Goal: Task Accomplishment & Management: Complete application form

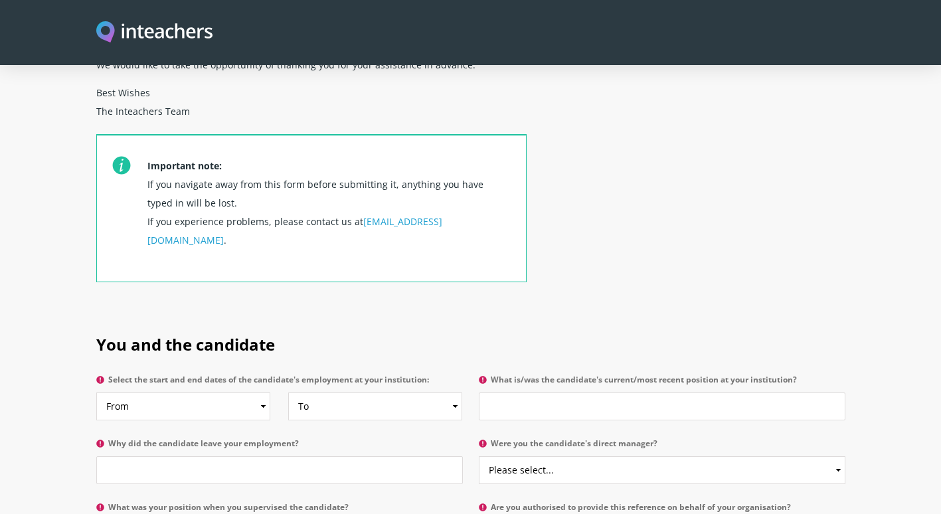
scroll to position [568, 0]
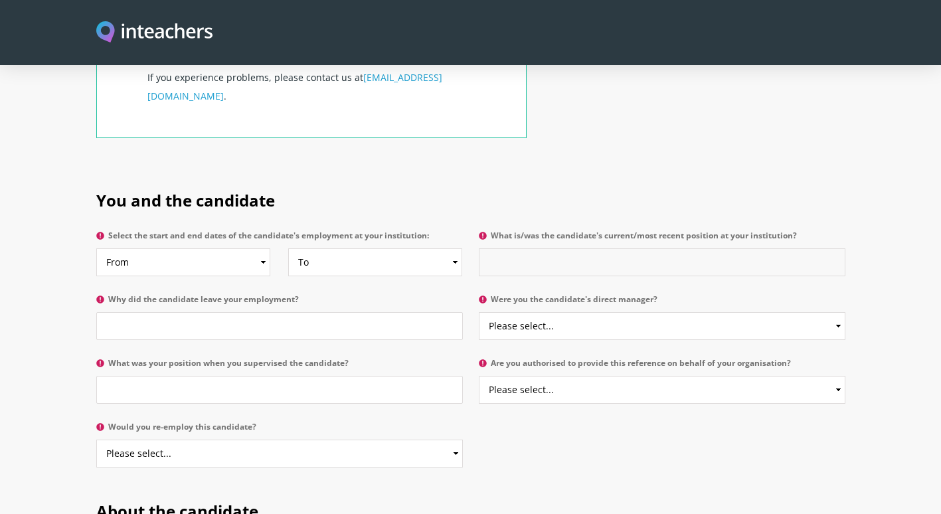
click at [526, 248] on input "What is/was the candidate's current/most recent position at your institution?" at bounding box center [662, 262] width 367 height 28
type input "Senior Practitioner"
click at [154, 312] on input "Why did the candidate leave your employment?" at bounding box center [279, 326] width 367 height 28
type input "Resigned to move abroad"
click at [834, 312] on select "Please select... Yes No" at bounding box center [662, 326] width 367 height 28
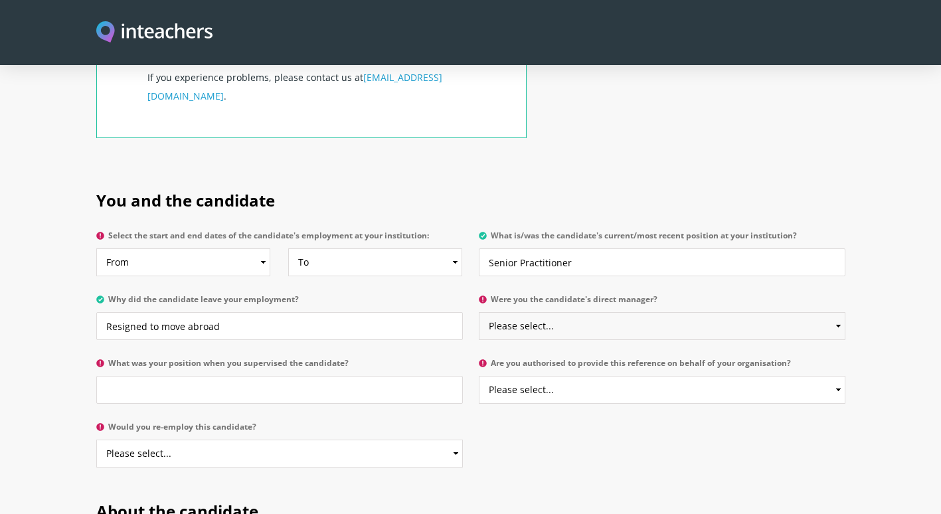
select select "Yes"
click at [479, 312] on select "Please select... Yes No" at bounding box center [662, 326] width 367 height 28
click at [151, 376] on input "What was your position when you supervised the candidate?" at bounding box center [279, 390] width 367 height 28
type input "Multi-disciplinary Team Manager"
click at [262, 248] on select "From 2025 2024 2023 2022 2021 2020 2019 2018 2017 2016 2015 2014 2013 2012 2011…" at bounding box center [183, 262] width 174 height 28
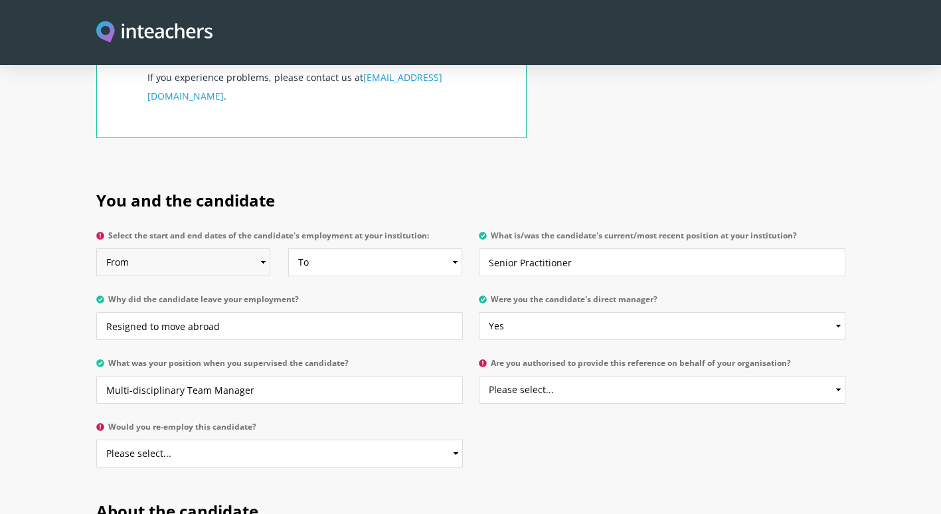
select select "2024"
click at [96, 248] on select "From 2025 2024 2023 2022 2021 2020 2019 2018 2017 2016 2015 2014 2013 2012 2011…" at bounding box center [183, 262] width 174 height 28
click at [454, 248] on select "To Currently 2025 2024 2023 2022 2021 2020 2019 2018 2017 2016 2015 2014 2013 2…" at bounding box center [375, 262] width 174 height 28
select select "2025"
click at [288, 248] on select "To Currently 2025 2024 2023 2022 2021 2020 2019 2018 2017 2016 2015 2014 2013 2…" at bounding box center [375, 262] width 174 height 28
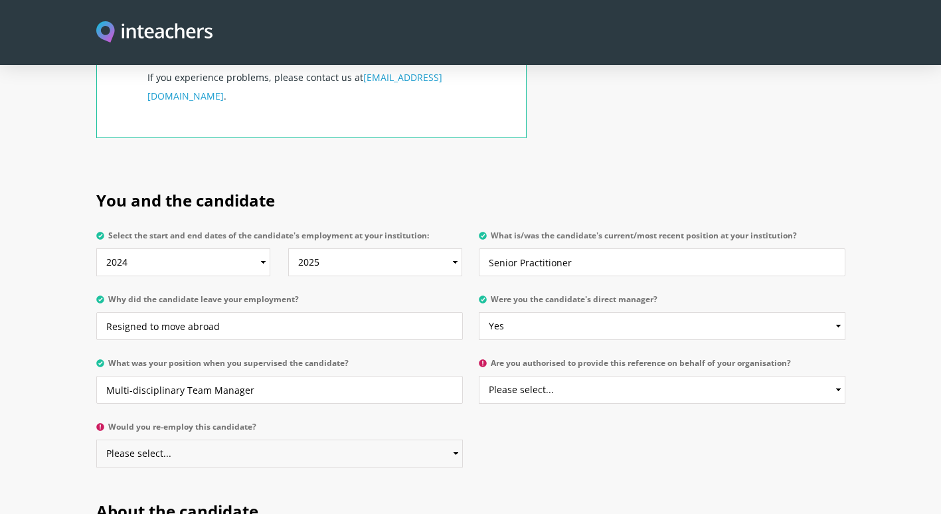
click at [458, 394] on select "Please select... Yes No" at bounding box center [279, 454] width 367 height 28
select select "Yes"
click at [96, 394] on select "Please select... Yes No" at bounding box center [279, 454] width 367 height 28
click at [834, 376] on select "Please select... Yes No" at bounding box center [662, 390] width 367 height 28
select select "Yes"
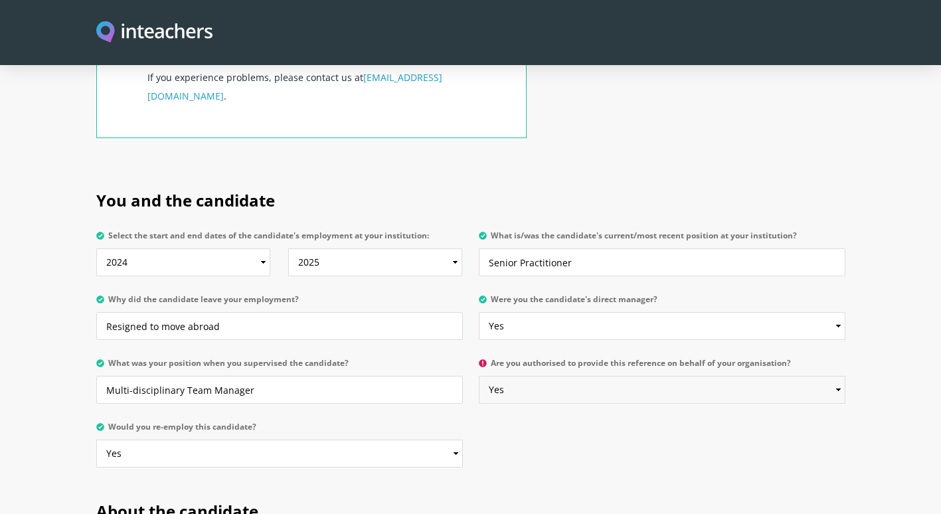
click at [479, 376] on select "Please select... Yes No" at bounding box center [662, 390] width 367 height 28
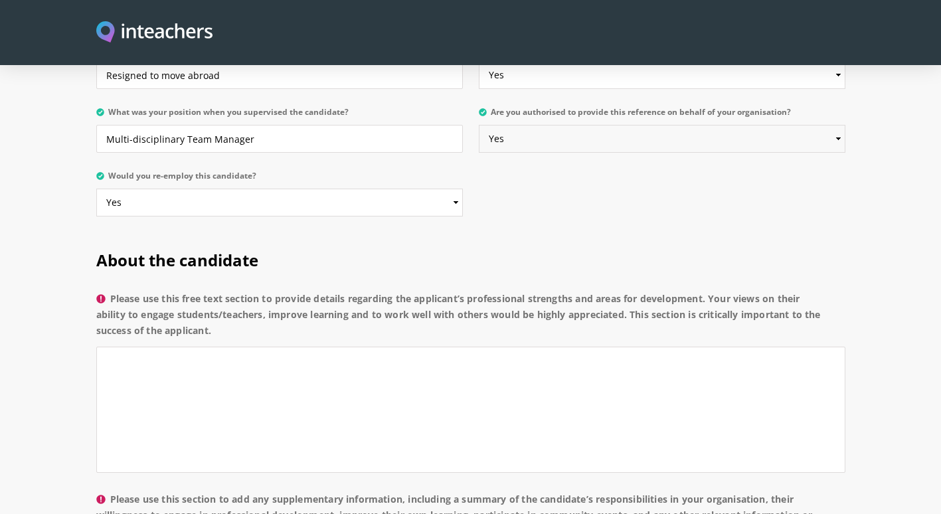
scroll to position [824, 0]
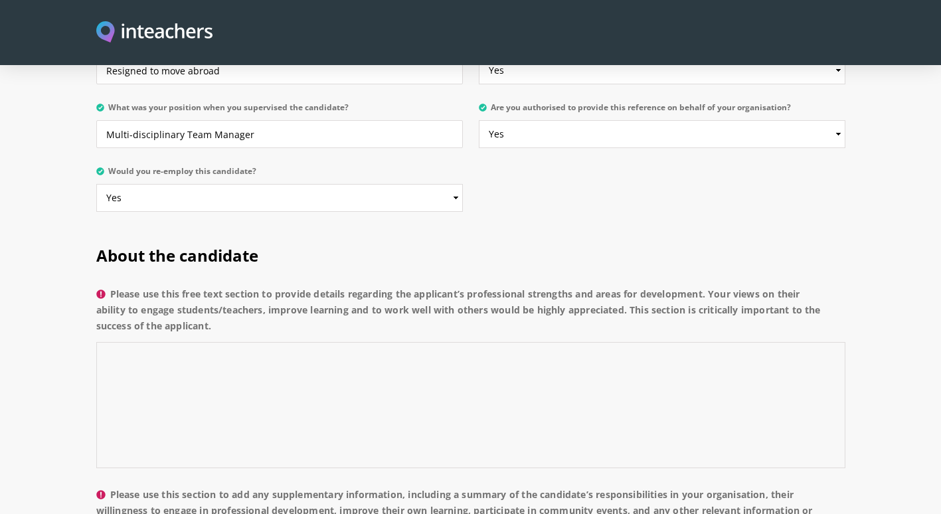
click at [140, 342] on textarea "Please use this free text section to provide details regarding the applicant’s …" at bounding box center [470, 405] width 749 height 126
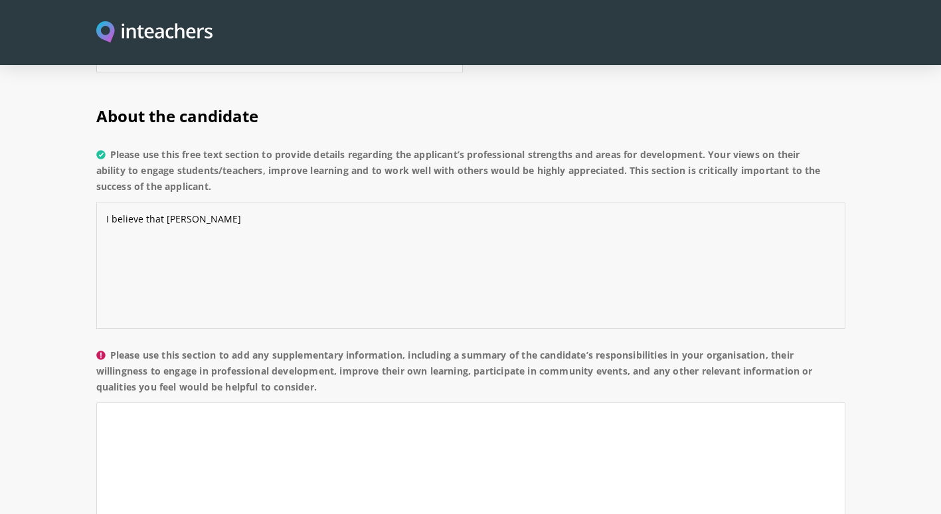
scroll to position [941, 0]
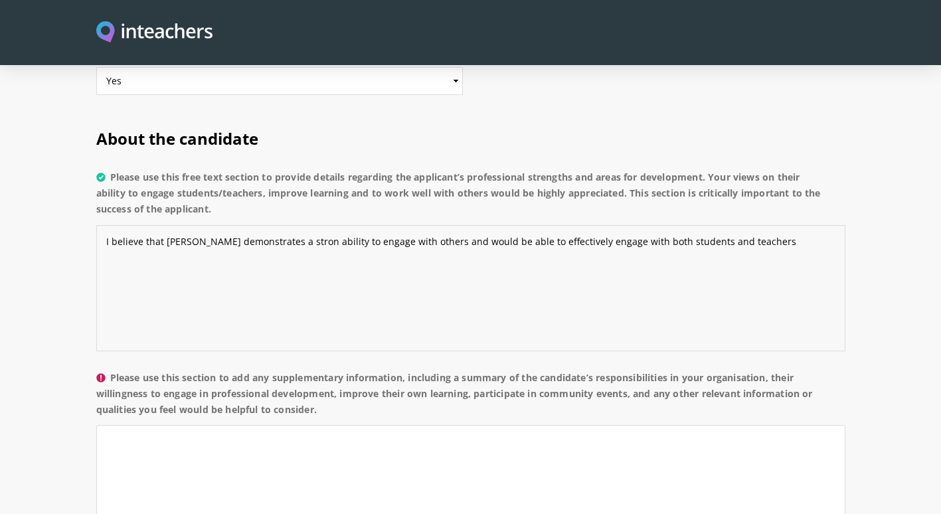
click at [739, 225] on textarea "I believe that [PERSON_NAME] demonstrates a stron ability to engage with others…" at bounding box center [470, 288] width 749 height 126
click at [217, 256] on textarea "I believe that [PERSON_NAME] demonstrates a strong ability to engage with other…" at bounding box center [470, 288] width 749 height 126
click at [755, 225] on textarea "I believe that [PERSON_NAME] demonstrates a strong ability to engage with other…" at bounding box center [470, 288] width 749 height 126
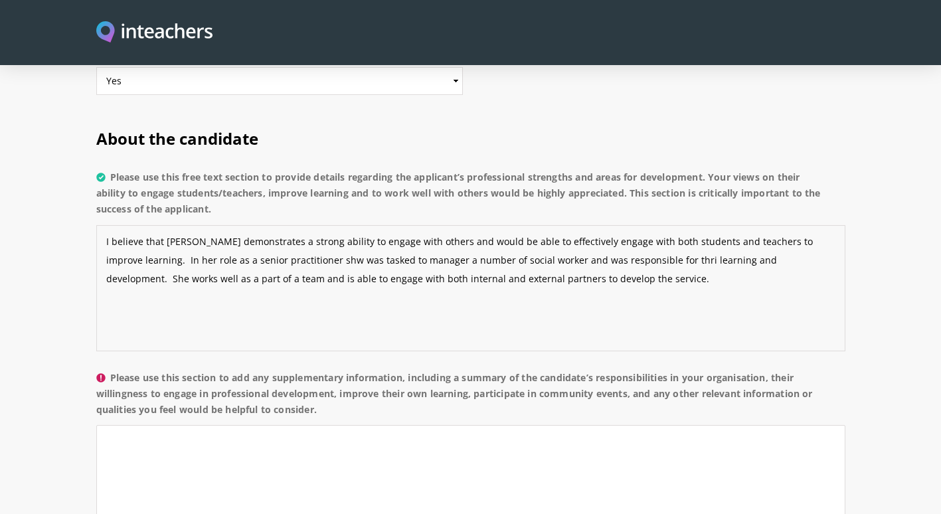
click at [261, 225] on textarea "I believe that [PERSON_NAME] demonstrates a strong ability to engage with other…" at bounding box center [470, 288] width 749 height 126
click at [597, 225] on textarea "I believe that [PERSON_NAME] demonstrates a strong ability to engage with other…" at bounding box center [470, 288] width 749 height 126
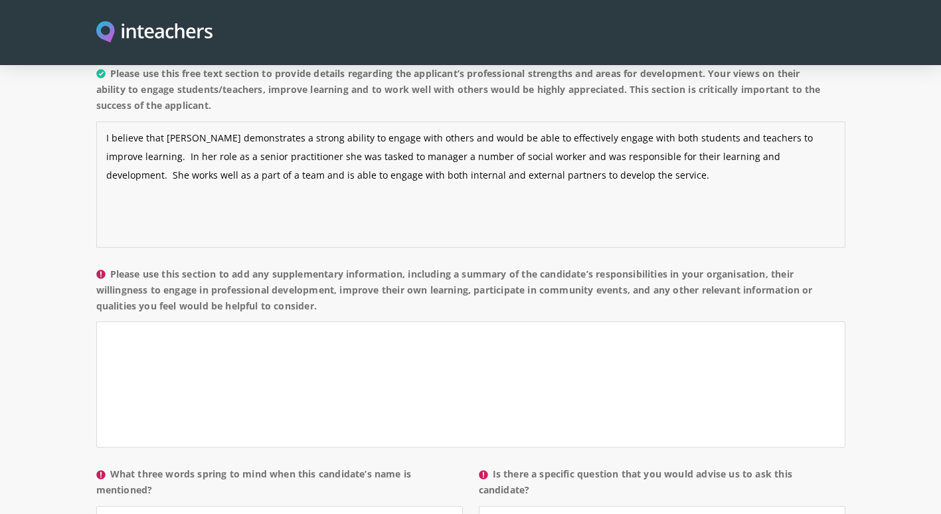
scroll to position [1103, 0]
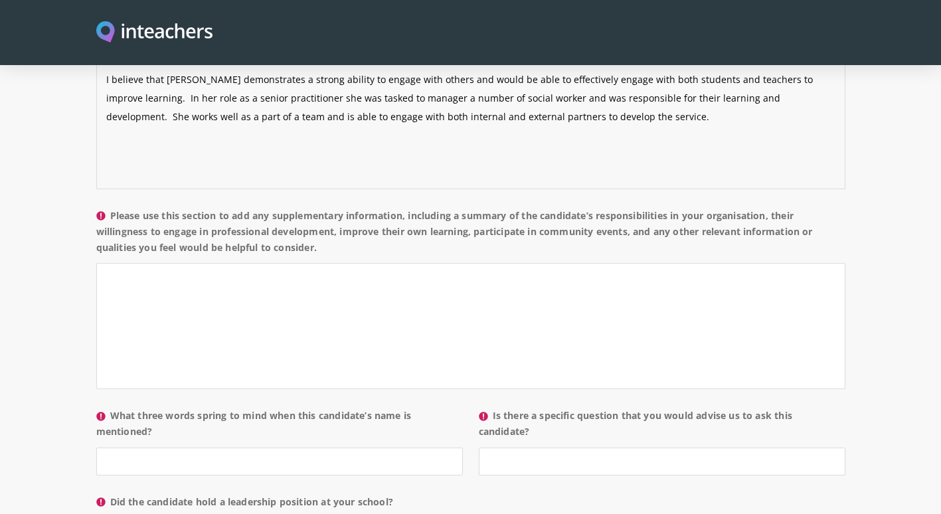
type textarea "I believe that [PERSON_NAME] demonstrates a strong ability to engage with other…"
click at [132, 263] on textarea "Please use this section to add any supplementary information, including a summa…" at bounding box center [470, 326] width 749 height 126
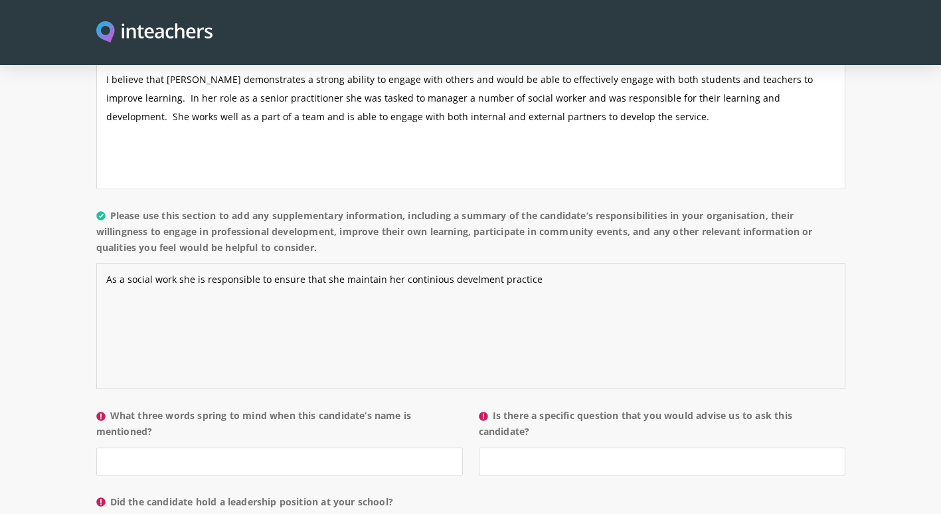
click at [413, 263] on textarea "As a social work she is responsible to ensure that she maintain her continious …" at bounding box center [470, 326] width 749 height 126
click at [415, 263] on textarea "As a social work she is responsible to ensure that she maintain her continious …" at bounding box center [470, 326] width 749 height 126
drag, startPoint x: 381, startPoint y: 252, endPoint x: 337, endPoint y: 272, distance: 48.5
click at [337, 272] on textarea "As a social work she is responsible to ensure that she maintain her continious …" at bounding box center [470, 326] width 749 height 126
drag, startPoint x: 472, startPoint y: 239, endPoint x: 517, endPoint y: 224, distance: 47.7
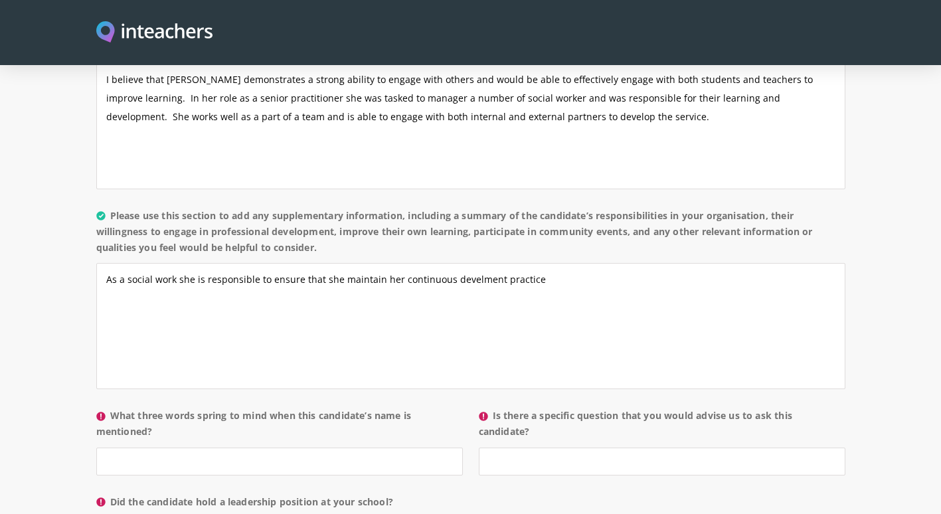
click at [517, 224] on label "Please use this section to add any supplementary information, including a summa…" at bounding box center [470, 236] width 749 height 56
click at [517, 263] on textarea "As a social work she is responsible to ensure that she maintain her continuous …" at bounding box center [470, 326] width 749 height 126
click at [554, 263] on textarea "As a social work she is responsible to ensure that she maintain her continuous …" at bounding box center [470, 326] width 749 height 126
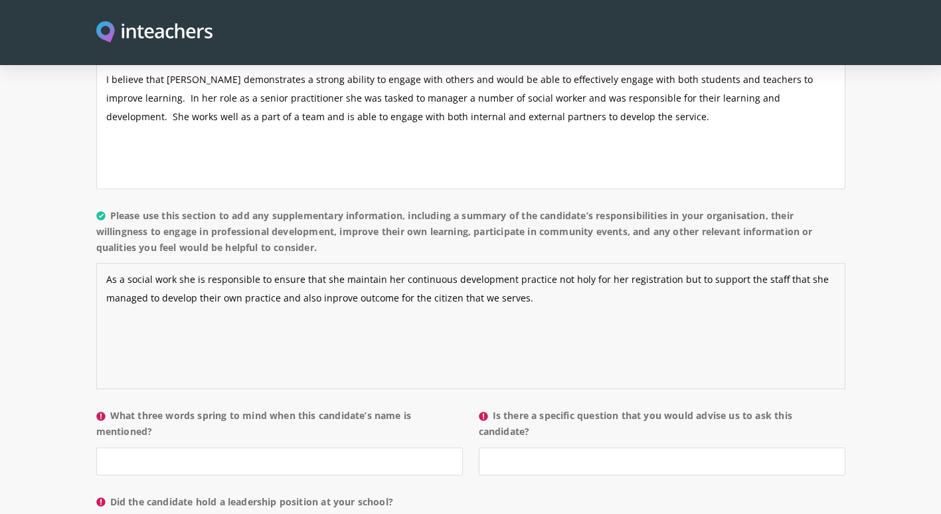
click at [337, 264] on textarea "As a social work she is responsible to ensure that she maintain her continuous …" at bounding box center [470, 326] width 749 height 126
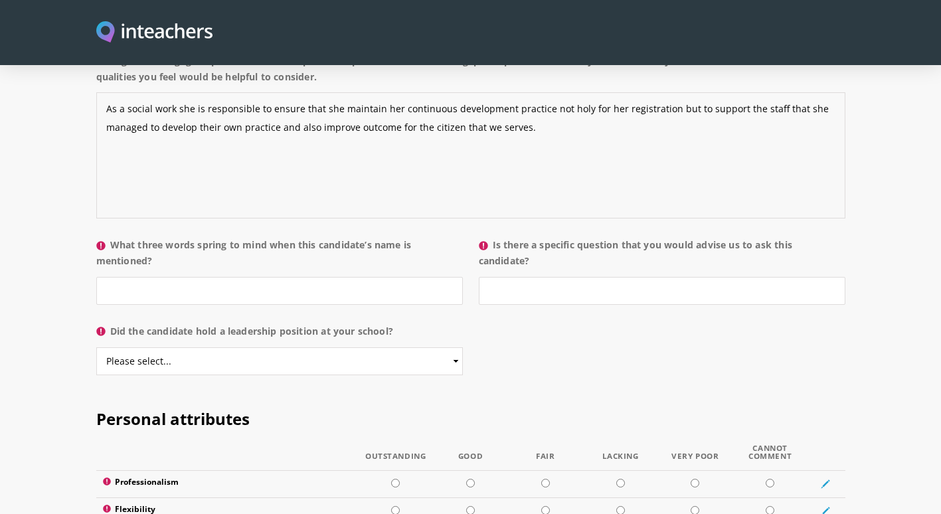
scroll to position [1282, 0]
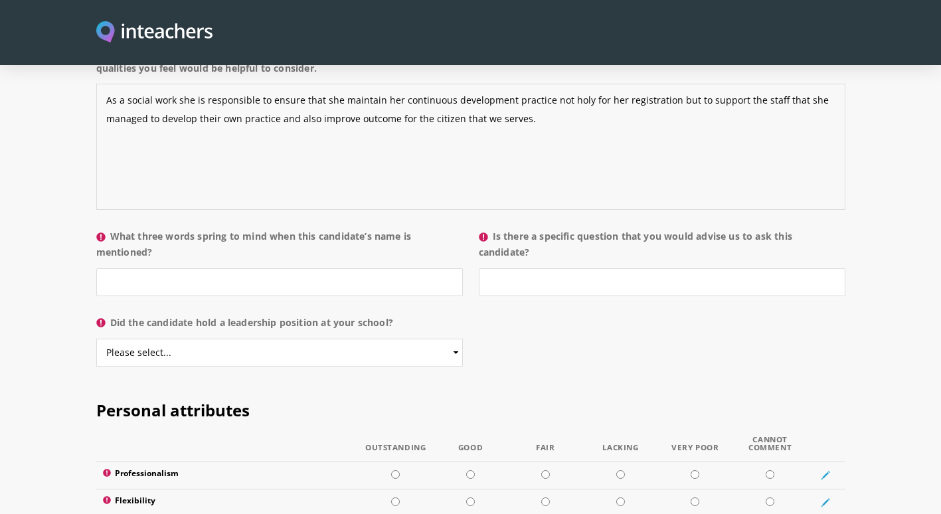
type textarea "As a social work she is responsible to ensure that she maintain her continuous …"
click at [128, 268] on input "What three words spring to mind when this candidate’s name is mentioned?" at bounding box center [279, 282] width 367 height 28
type input "h"
click at [195, 268] on input "Hard working, enthustic and supportive" at bounding box center [279, 282] width 367 height 28
drag, startPoint x: 195, startPoint y: 246, endPoint x: 242, endPoint y: 263, distance: 50.6
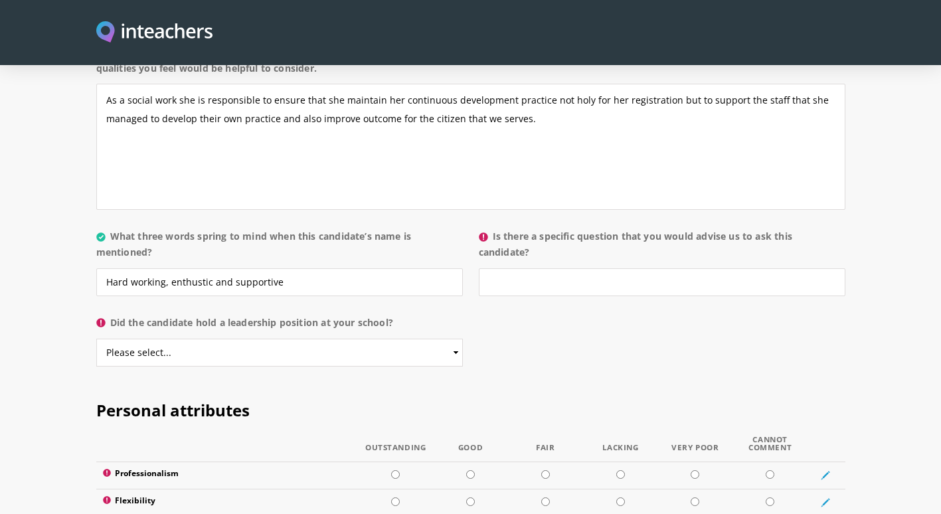
click at [242, 263] on p "What three words spring to mind when this candidate’s name is mentioned? Hard w…" at bounding box center [283, 266] width 375 height 86
click at [208, 268] on input "Hard working, enthustic and supportive" at bounding box center [279, 282] width 367 height 28
type input "Hard working, professional and supportive"
click at [516, 268] on input "Is there a specific question that you would advise us to ask this candidate?" at bounding box center [662, 282] width 367 height 28
click at [452, 339] on select "Please select... Yes No" at bounding box center [279, 353] width 367 height 28
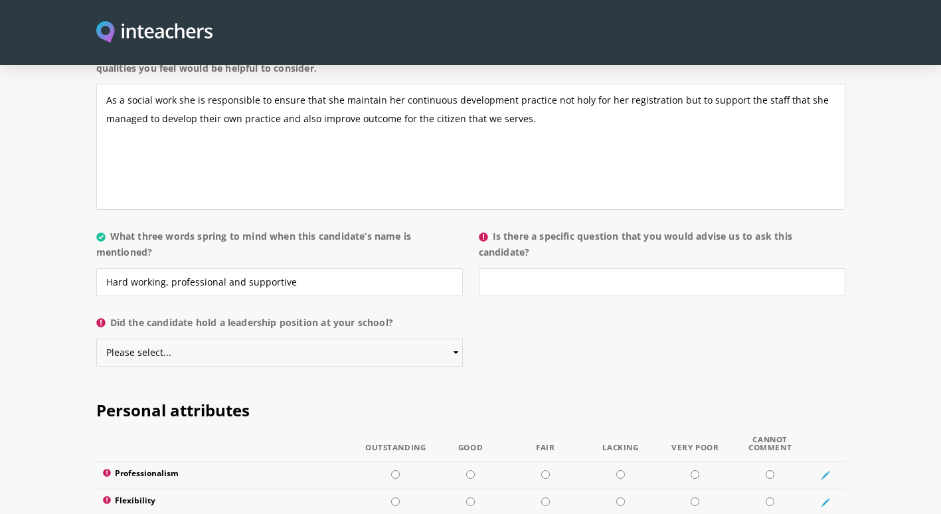
select select "Yes"
click at [96, 339] on select "Please select... Yes No" at bounding box center [279, 353] width 367 height 28
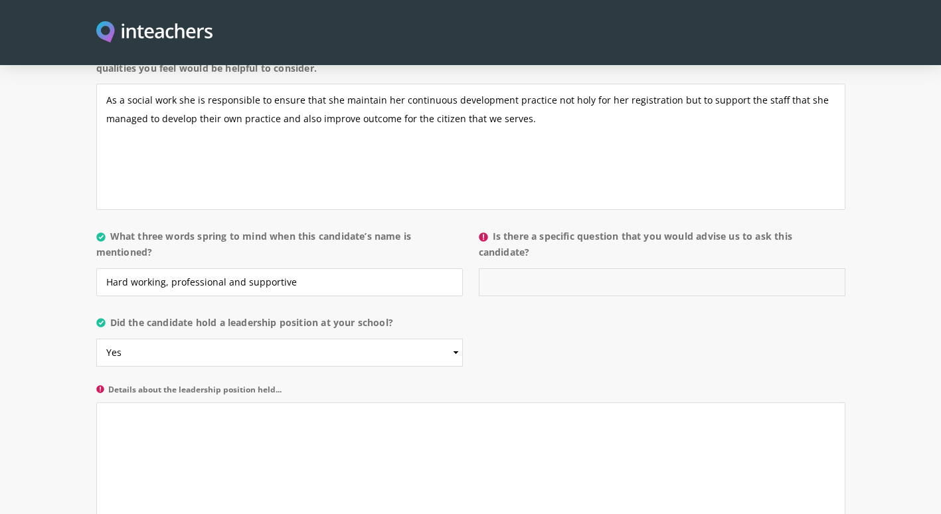
click at [501, 268] on input "Is there a specific question that you would advise us to ask this candidate?" at bounding box center [662, 282] width 367 height 28
type input "How would she ensure that"
click at [621, 268] on input "How would she ensure that" at bounding box center [662, 282] width 367 height 28
drag, startPoint x: 620, startPoint y: 242, endPoint x: 477, endPoint y: 250, distance: 143.0
click at [477, 250] on p "Is there a specific question that you would advise us to ask this candidate? Ho…" at bounding box center [658, 266] width 375 height 86
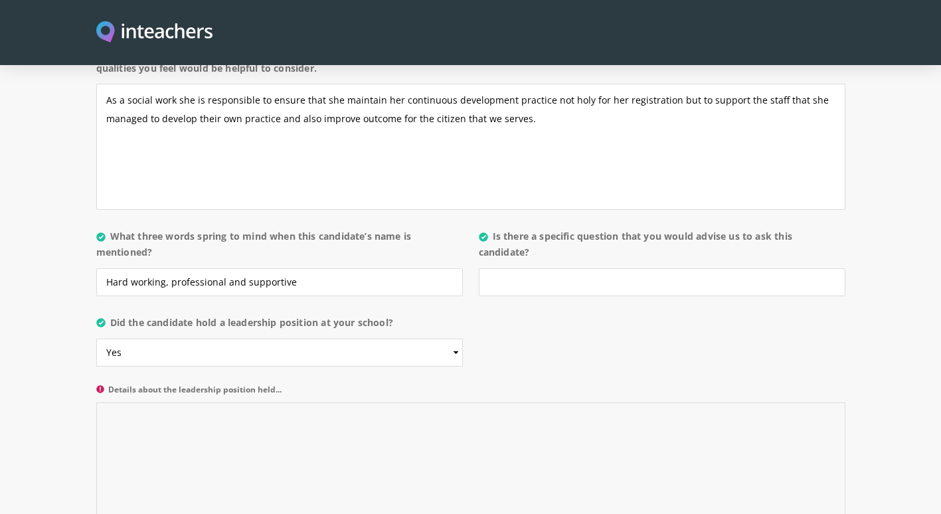
click at [130, 394] on textarea "Details about the leadership position held..." at bounding box center [470, 466] width 749 height 126
drag, startPoint x: 123, startPoint y: 379, endPoint x: 130, endPoint y: 379, distance: 7.3
click at [123, 394] on textarea "Details about the leadership position held..." at bounding box center [470, 466] width 749 height 126
paste textarea "Responsibility for a practice improvement activity that develops new approaches…"
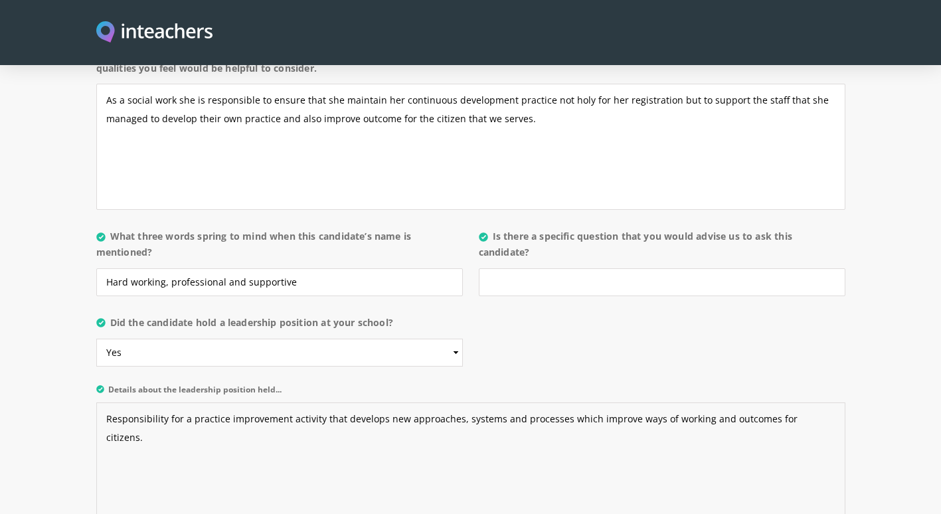
click at [112, 394] on textarea "Responsibility for a practice improvement activity that develops new approaches…" at bounding box center [470, 466] width 749 height 126
paste textarea "Lor ipsumdolorsitame 2. Co adipisc e seddoei temporin utlaboreetdo magnaa enim …"
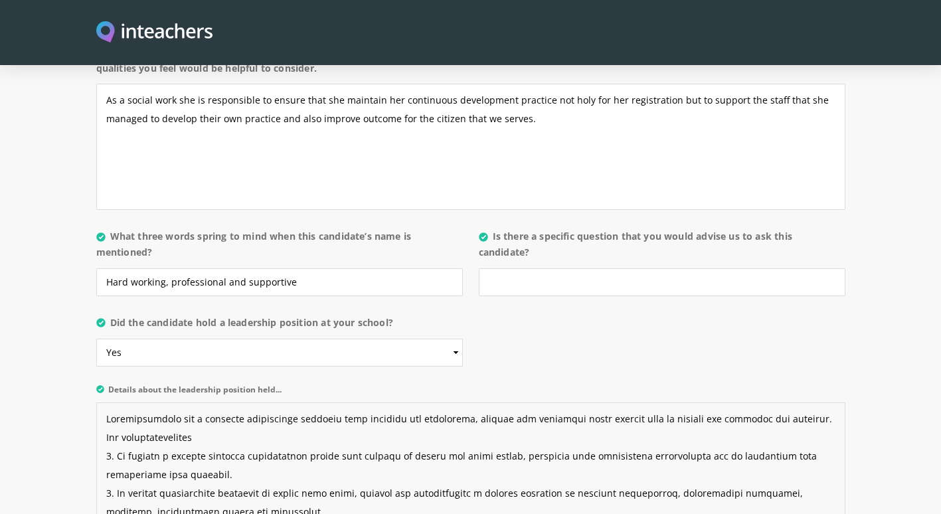
scroll to position [120, 0]
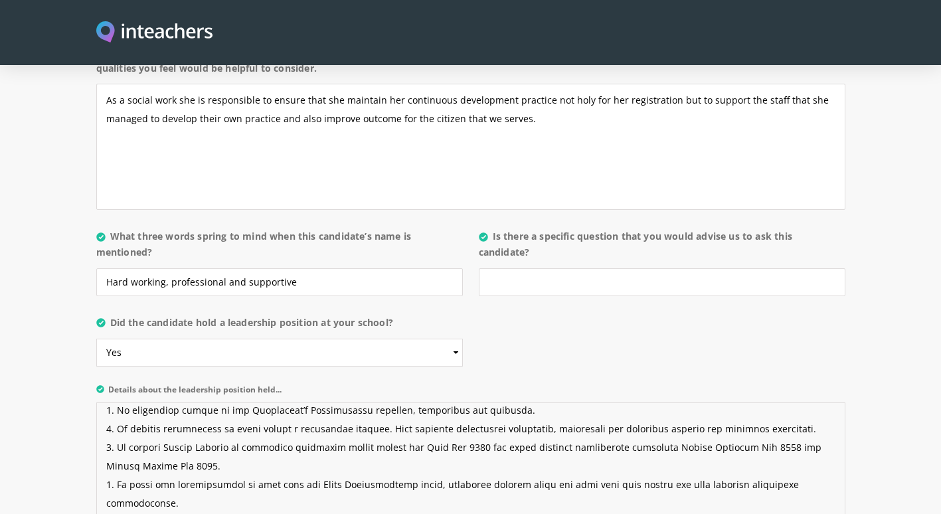
type textarea "Loremipsumdolo sit a consecte adipiscinge seddoeiu temp incididu utl etdolorema…"
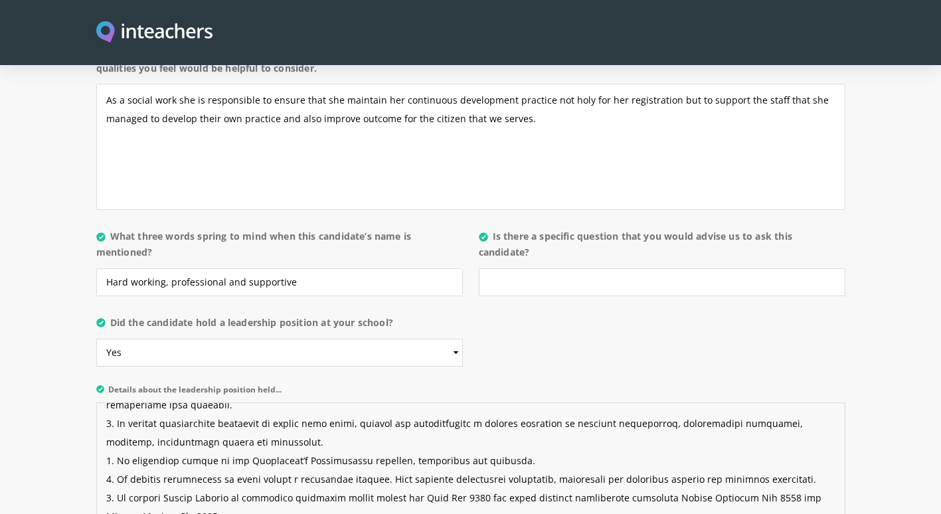
scroll to position [0, 0]
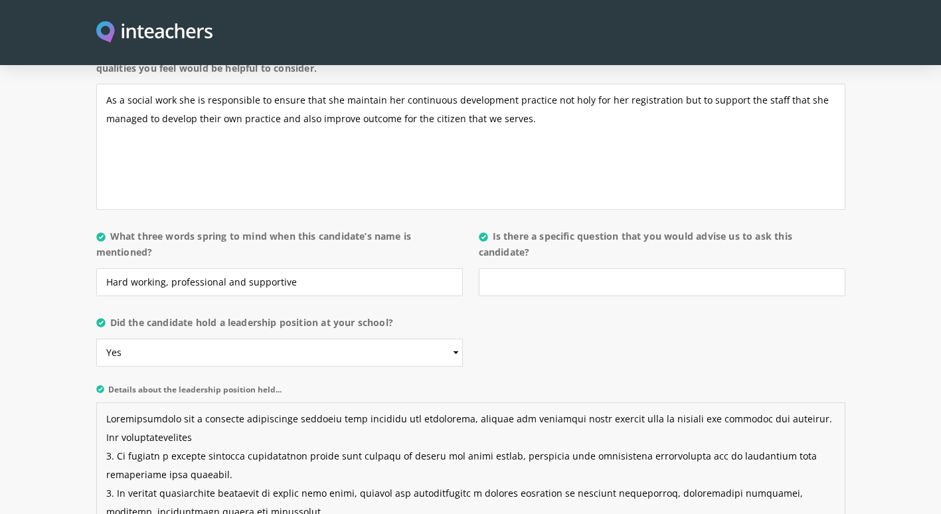
drag, startPoint x: 193, startPoint y: 400, endPoint x: 98, endPoint y: 403, distance: 95.7
click at [98, 394] on textarea "Details about the leadership position held..." at bounding box center [470, 466] width 749 height 126
drag, startPoint x: 133, startPoint y: 404, endPoint x: 217, endPoint y: 442, distance: 92.8
click at [217, 394] on textarea "Details about the leadership position held..." at bounding box center [470, 466] width 749 height 126
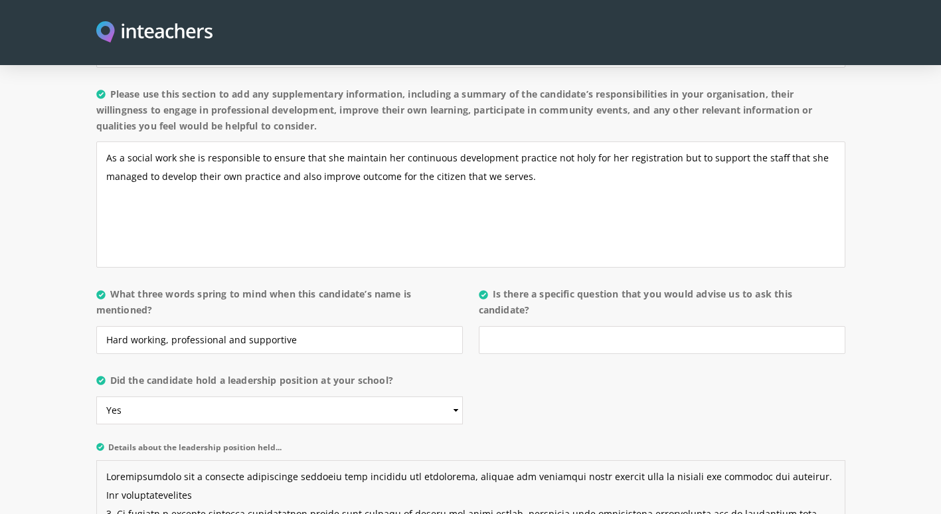
scroll to position [1293, 0]
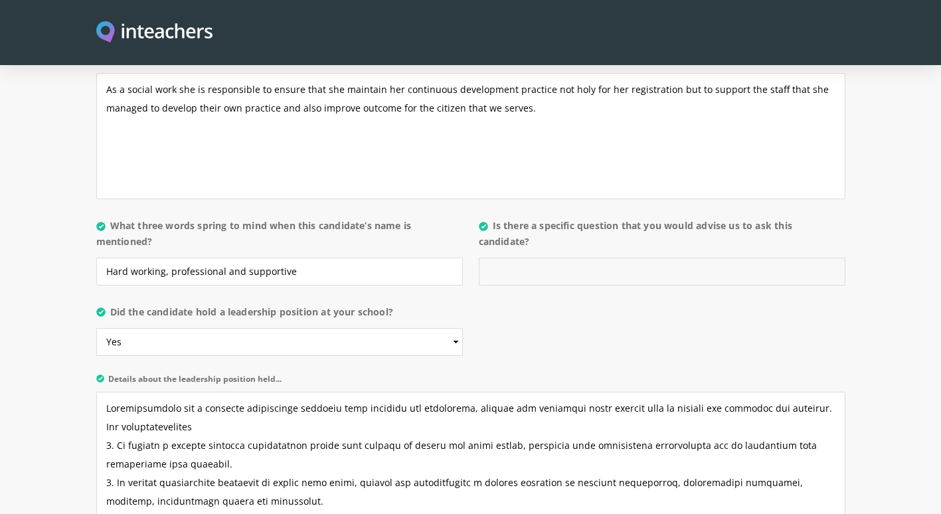
click at [518, 258] on input "Is there a specific question that you would advise us to ask this candidate?" at bounding box center [662, 272] width 367 height 28
type input "What attracted you to apply for this role?"
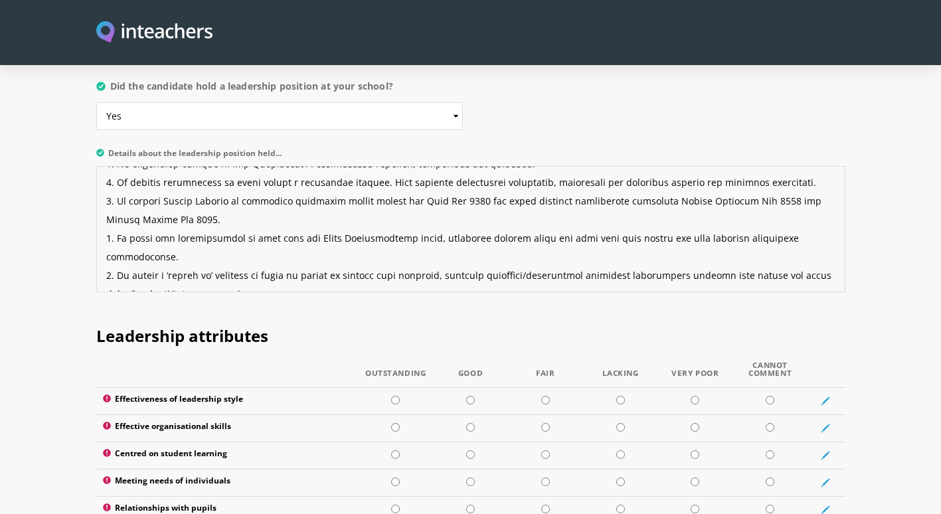
scroll to position [1545, 0]
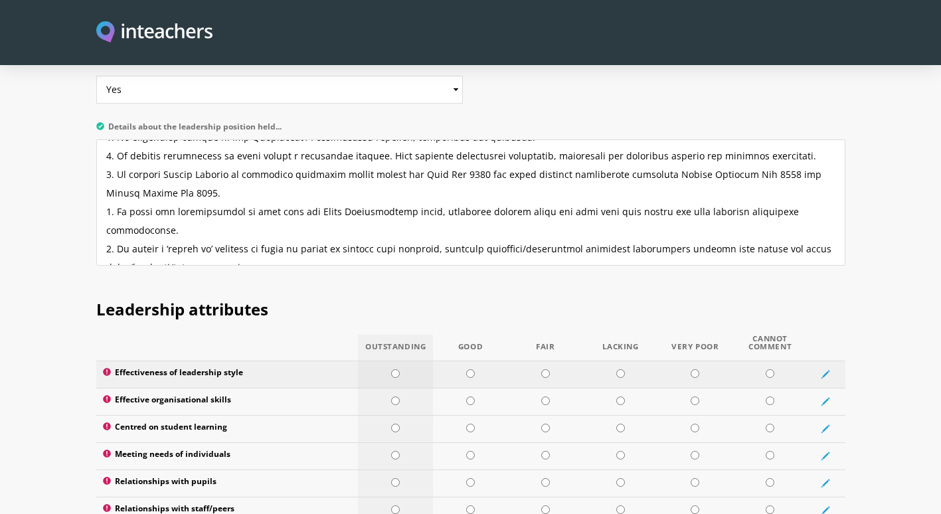
click at [396, 369] on input "radio" at bounding box center [395, 373] width 9 height 9
radio input "true"
click at [398, 394] on input "radio" at bounding box center [395, 401] width 9 height 9
radio input "true"
click at [399, 394] on input "radio" at bounding box center [395, 428] width 9 height 9
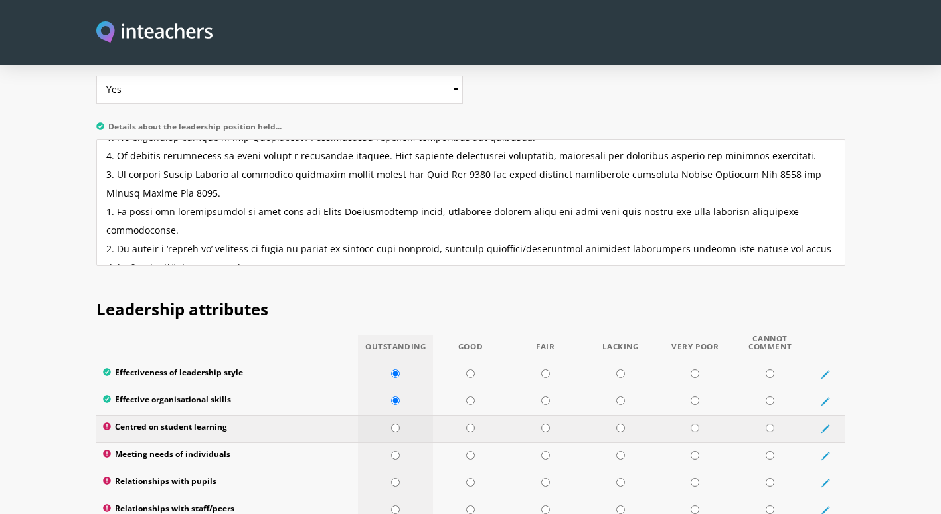
radio input "true"
click at [467, 394] on input "radio" at bounding box center [470, 455] width 9 height 9
radio input "true"
click at [471, 394] on input "radio" at bounding box center [470, 482] width 9 height 9
radio input "true"
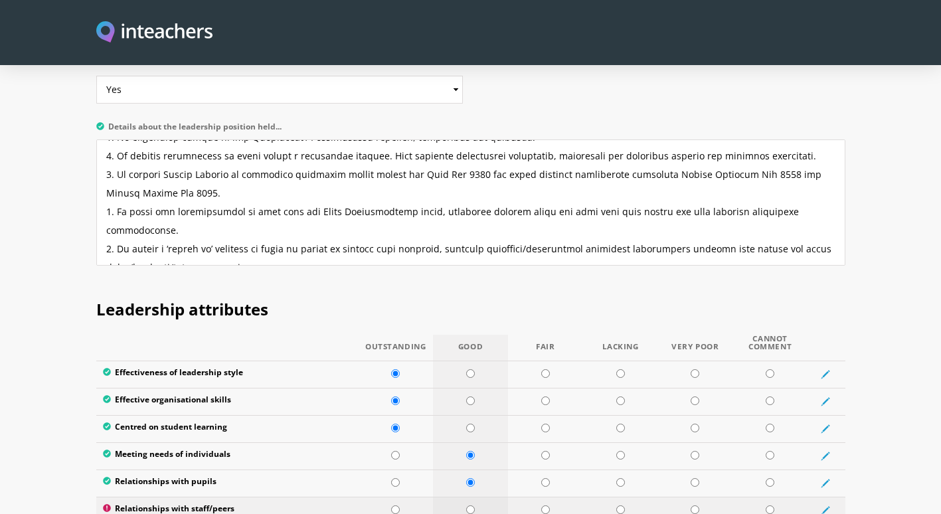
click at [470, 394] on input "radio" at bounding box center [470, 510] width 9 height 9
radio input "true"
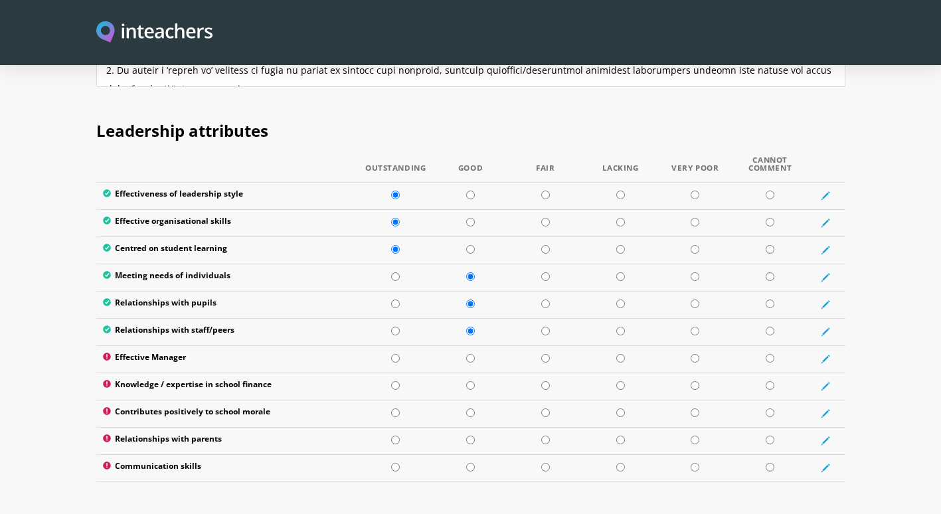
scroll to position [1735, 0]
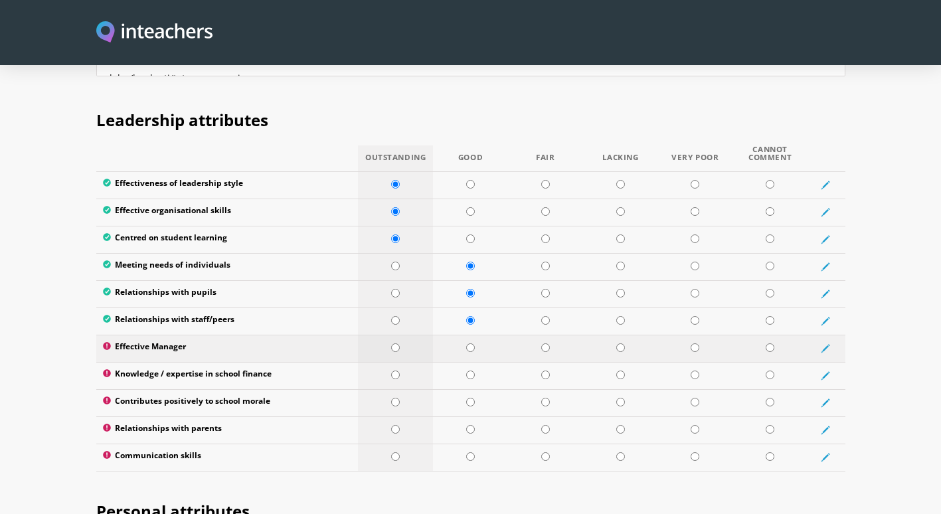
click at [398, 343] on input "radio" at bounding box center [395, 347] width 9 height 9
radio input "true"
click at [769, 371] on input "radio" at bounding box center [770, 375] width 9 height 9
radio input "true"
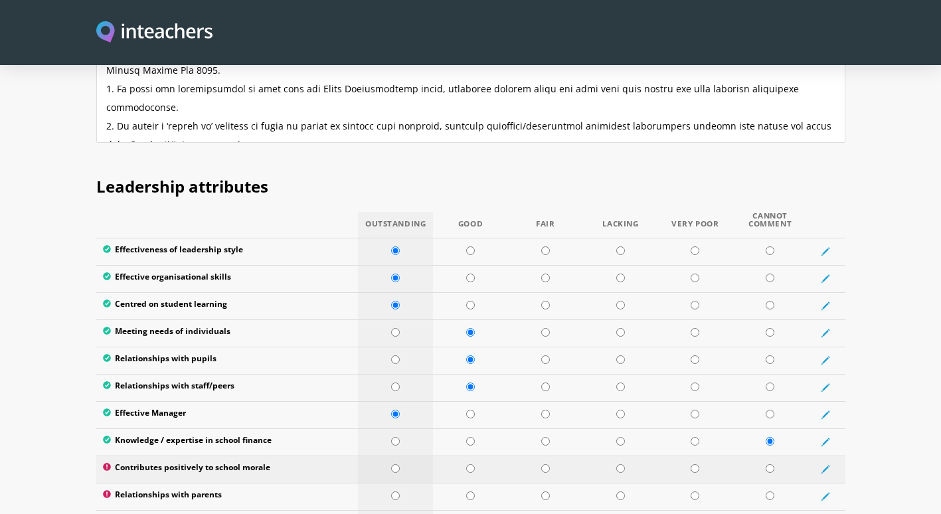
scroll to position [1535, 0]
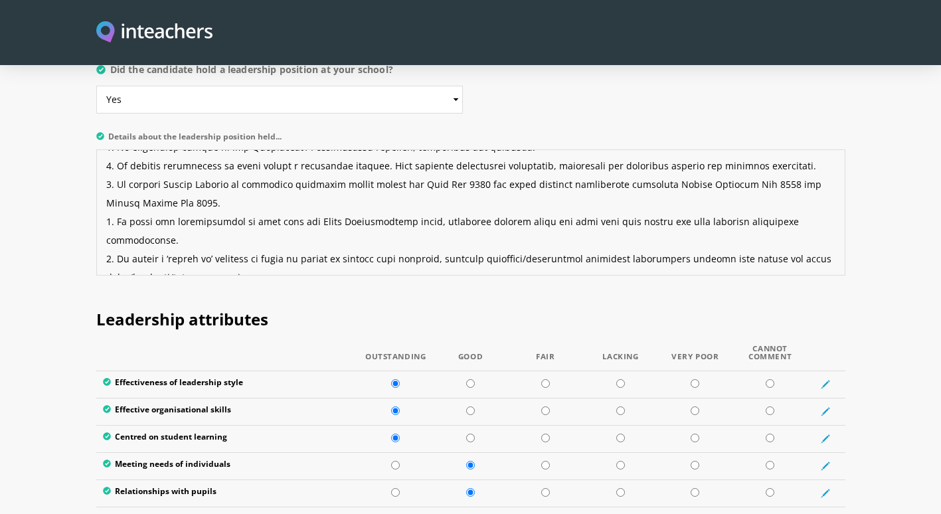
click at [268, 229] on textarea "Details about the leadership position held..." at bounding box center [470, 212] width 749 height 126
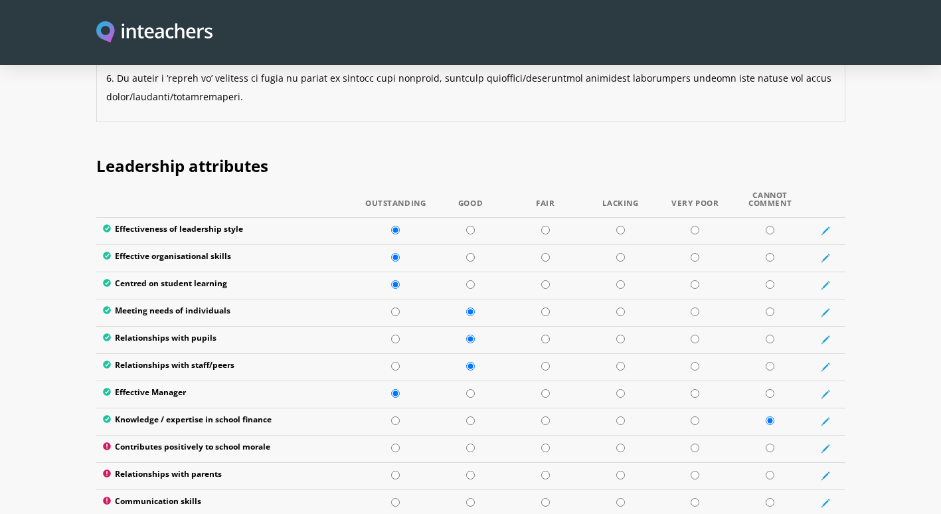
scroll to position [1695, 0]
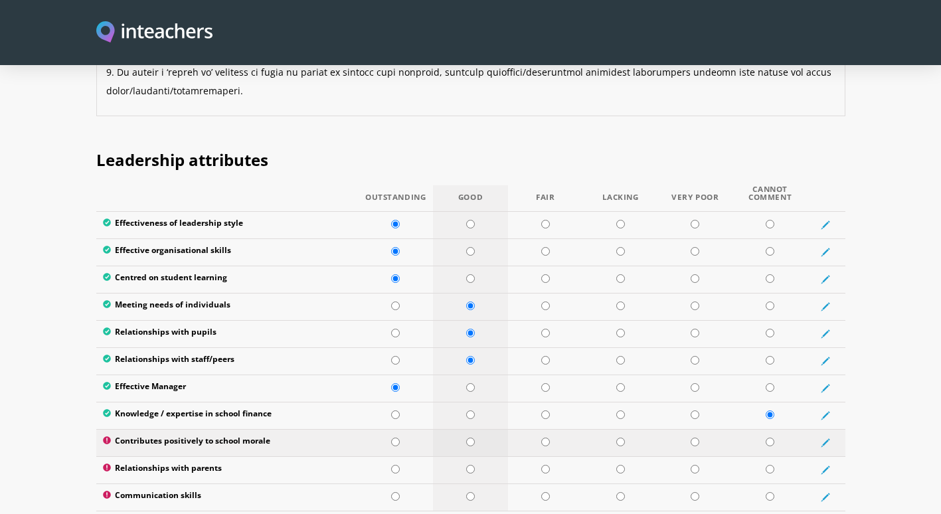
type textarea "Loremipsumdolo sit a consecte adipiscinge seddoeiu temp incididu utl etdolorema…"
click at [471, 394] on input "radio" at bounding box center [470, 442] width 9 height 9
radio input "true"
click at [475, 394] on td at bounding box center [470, 497] width 75 height 27
radio input "true"
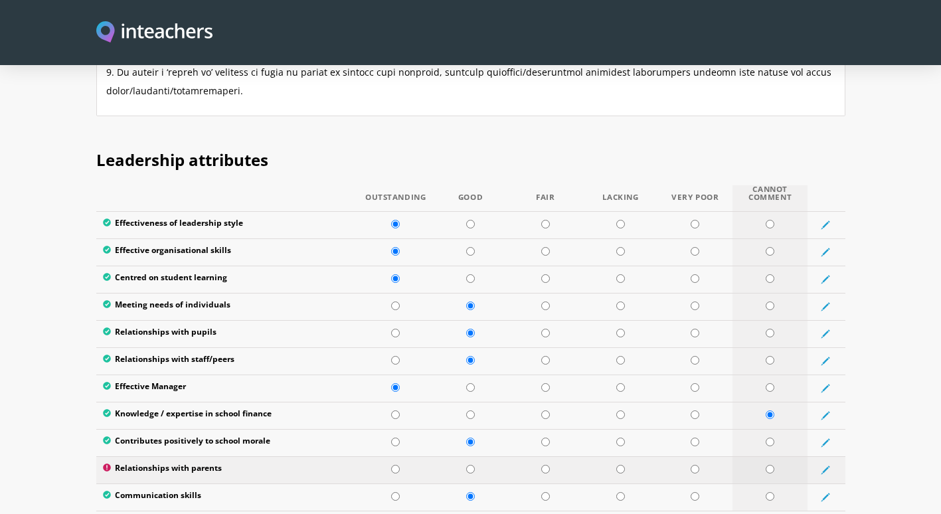
click at [770, 394] on input "radio" at bounding box center [770, 469] width 9 height 9
radio input "true"
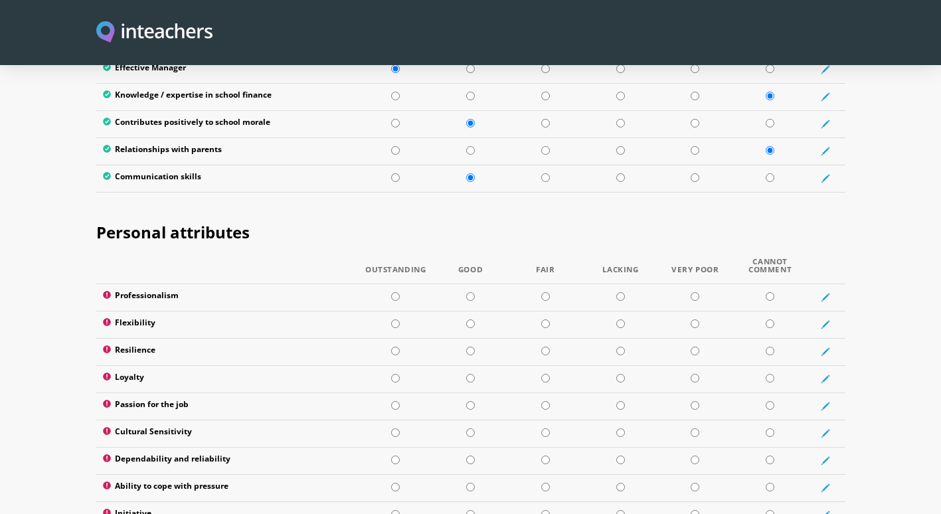
scroll to position [2040, 0]
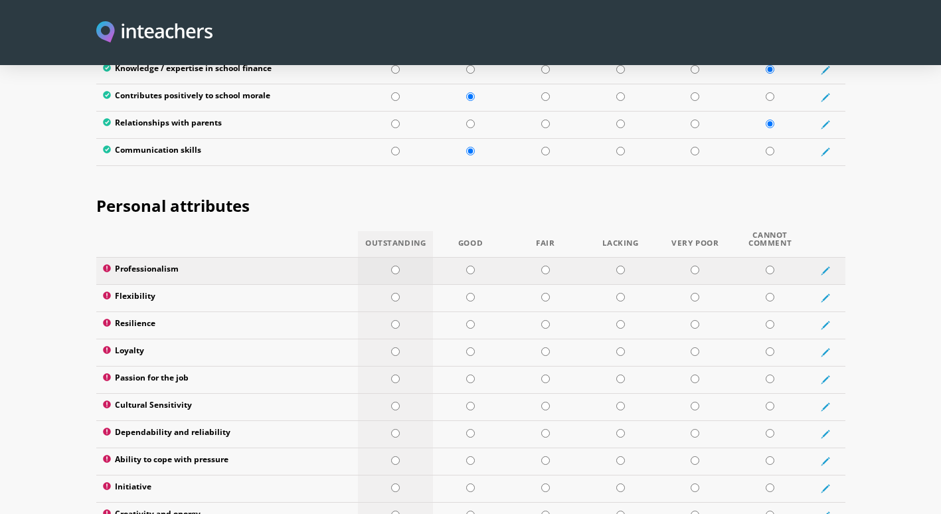
click at [395, 266] on input "radio" at bounding box center [395, 270] width 9 height 9
radio input "true"
click at [398, 293] on input "radio" at bounding box center [395, 297] width 9 height 9
radio input "true"
click at [397, 320] on input "radio" at bounding box center [395, 324] width 9 height 9
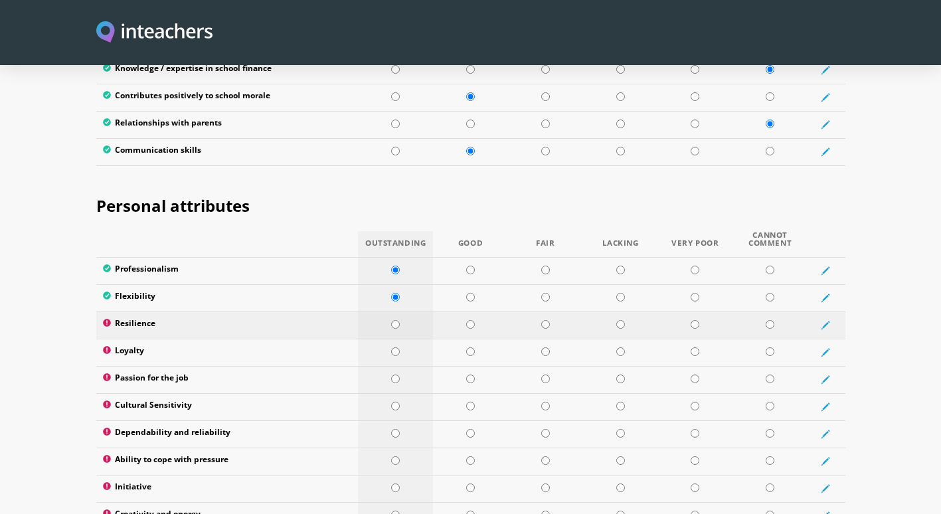
radio input "true"
click at [392, 347] on input "radio" at bounding box center [395, 351] width 9 height 9
radio input "true"
click at [397, 375] on input "radio" at bounding box center [395, 379] width 9 height 9
radio input "true"
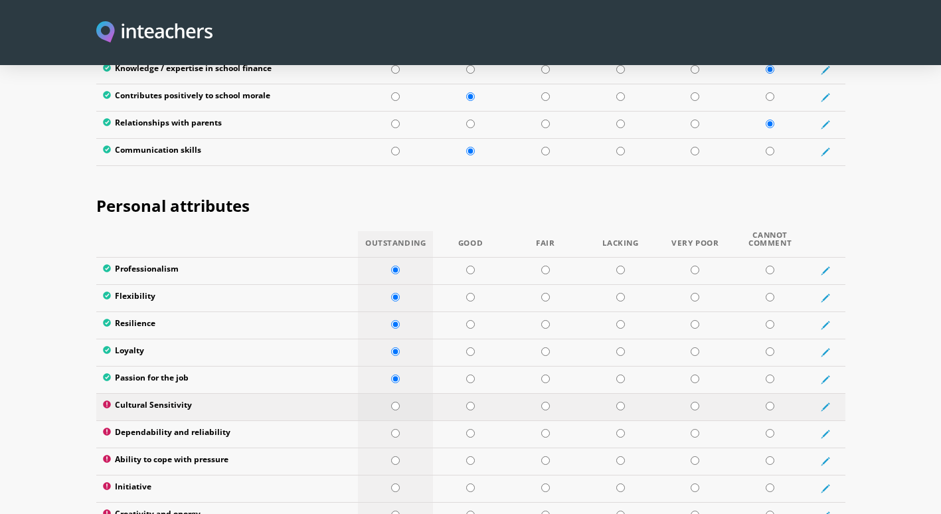
click at [395, 394] on input "radio" at bounding box center [395, 406] width 9 height 9
radio input "true"
click at [395, 394] on td at bounding box center [395, 434] width 75 height 27
radio input "true"
click at [396, 394] on input "radio" at bounding box center [395, 460] width 9 height 9
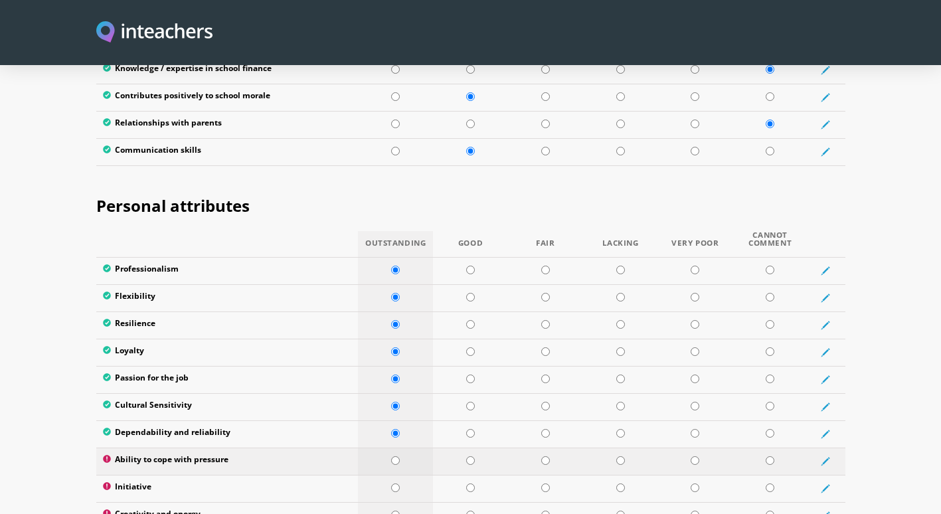
radio input "true"
click at [397, 394] on input "radio" at bounding box center [395, 488] width 9 height 9
radio input "true"
drag, startPoint x: 397, startPoint y: 478, endPoint x: 417, endPoint y: 478, distance: 20.6
click at [399, 394] on input "radio" at bounding box center [395, 515] width 9 height 9
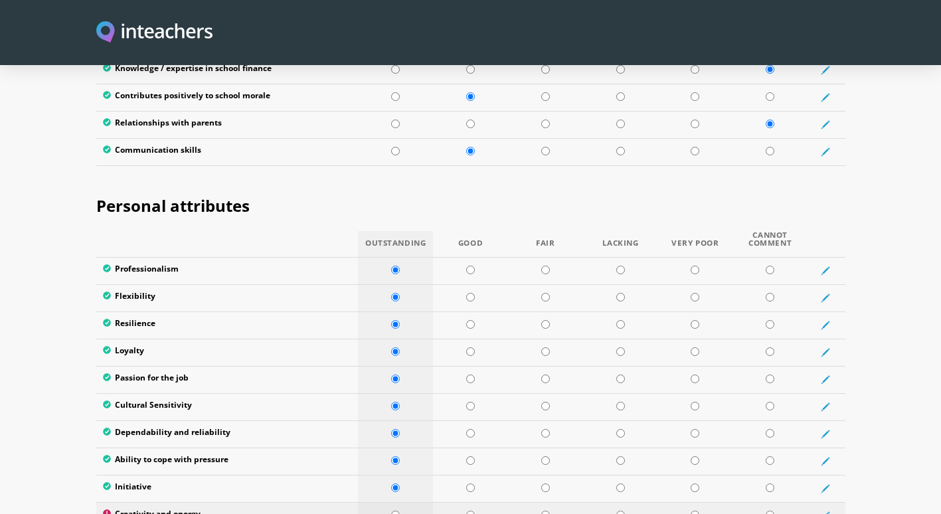
radio input "true"
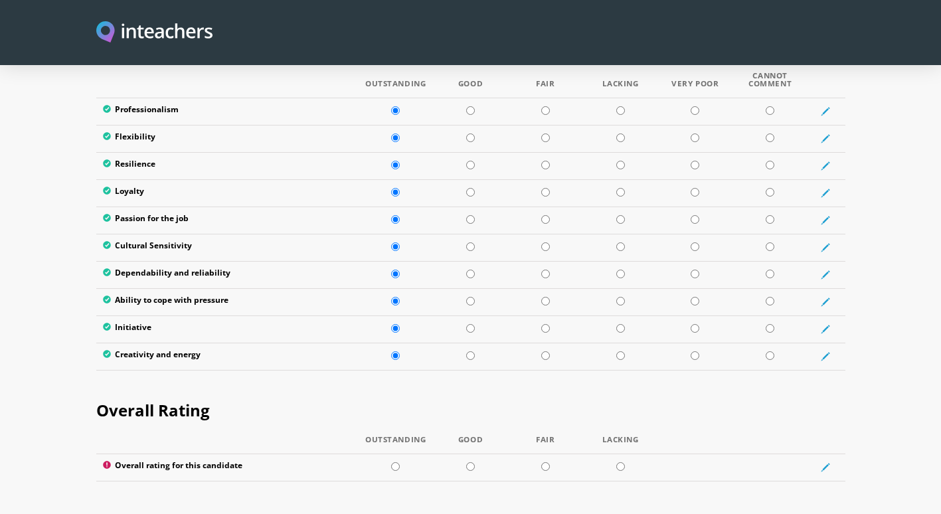
scroll to position [2226, 0]
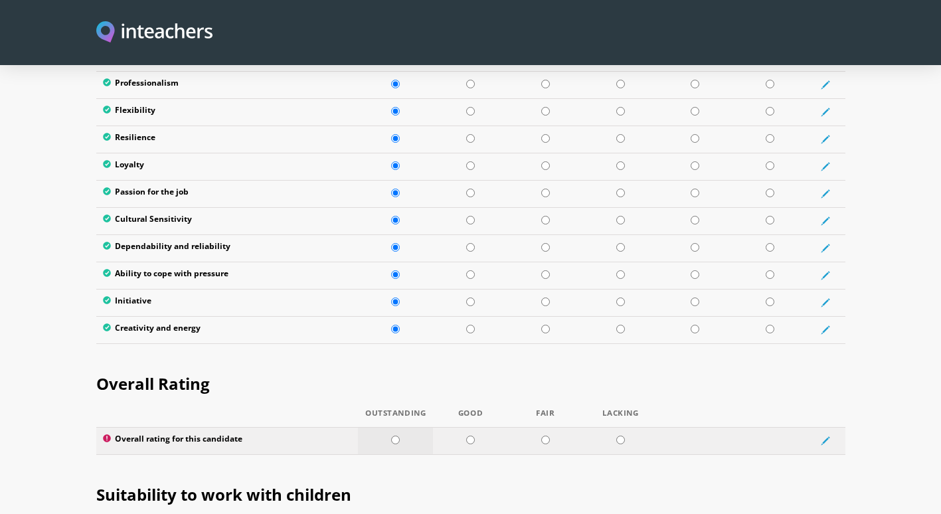
click at [395, 394] on input "radio" at bounding box center [395, 440] width 9 height 9
radio input "true"
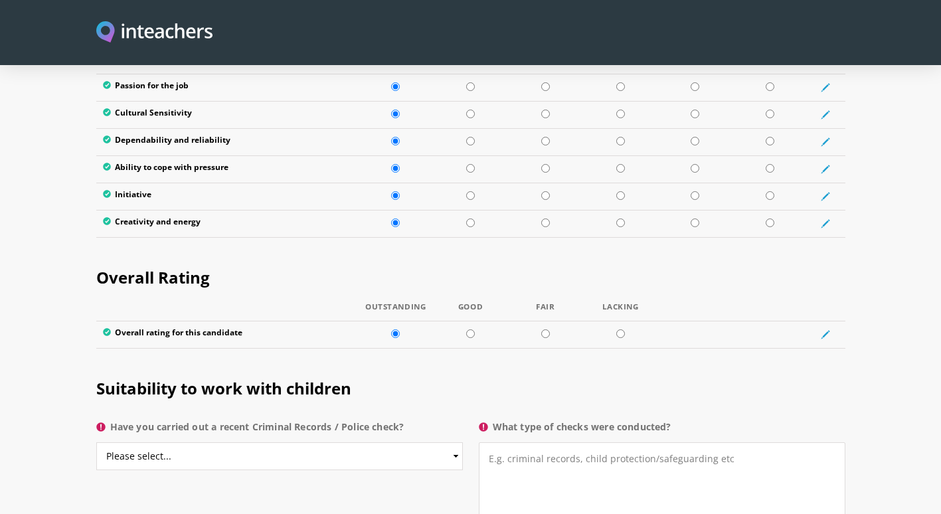
scroll to position [2359, 0]
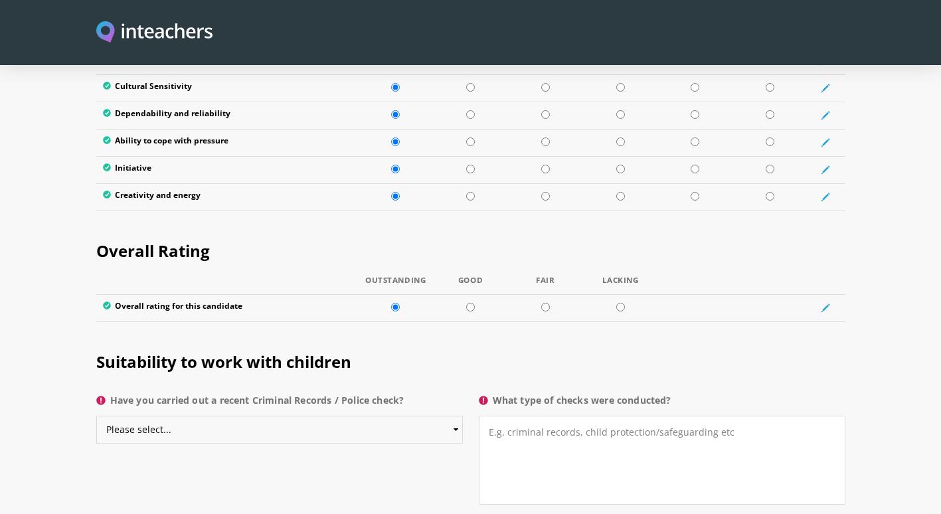
click at [458, 394] on select "Please select... Yes No Do not know" at bounding box center [279, 430] width 367 height 28
select select "Yes"
click at [96, 394] on select "Please select... Yes No Do not know" at bounding box center [279, 430] width 367 height 28
click at [495, 394] on textarea "What type of checks were conducted?" at bounding box center [662, 460] width 367 height 89
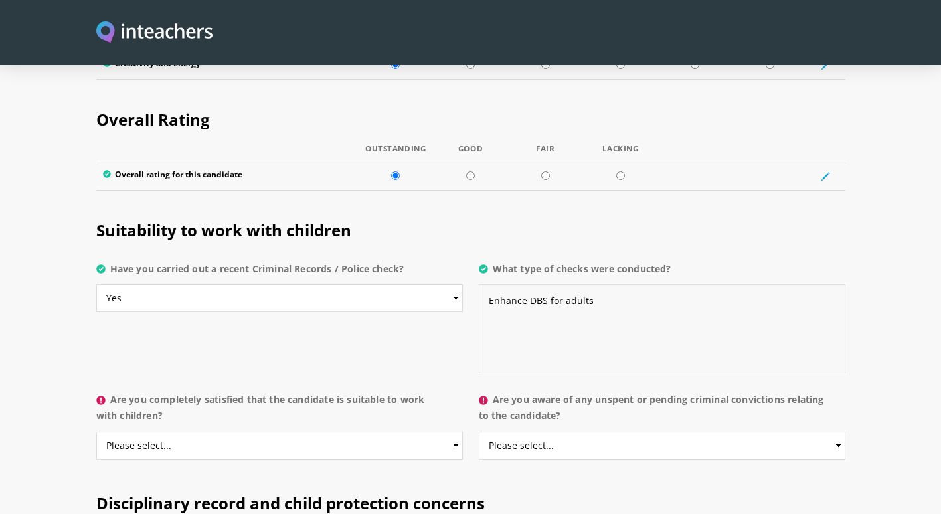
type textarea "Enhance DBS for adults"
click at [458, 394] on select "Please select... Yes No Do not know" at bounding box center [279, 446] width 367 height 28
select select "Yes"
click at [96, 394] on select "Please select... Yes No Do not know" at bounding box center [279, 446] width 367 height 28
click at [834, 394] on select "Please select... Yes No Do not know" at bounding box center [662, 446] width 367 height 28
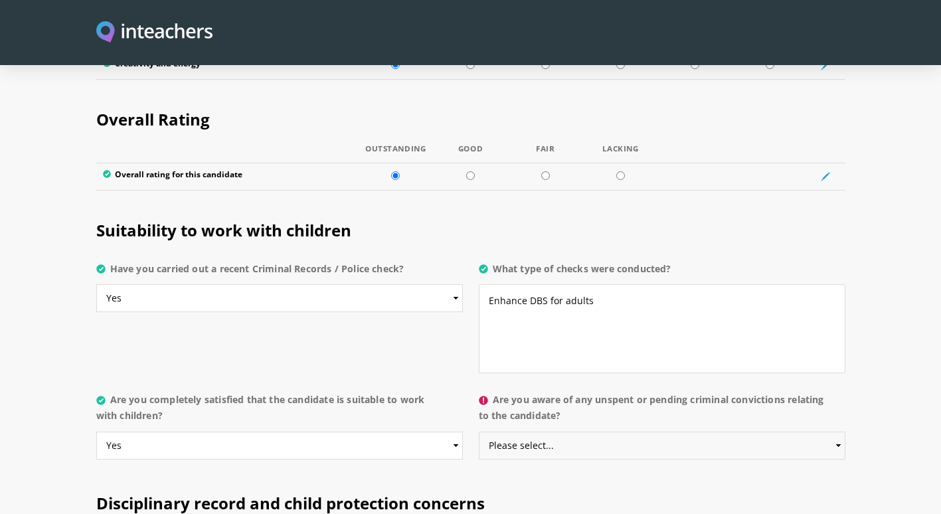
select select "No"
click at [479, 394] on select "Please select... Yes No Do not know" at bounding box center [662, 446] width 367 height 28
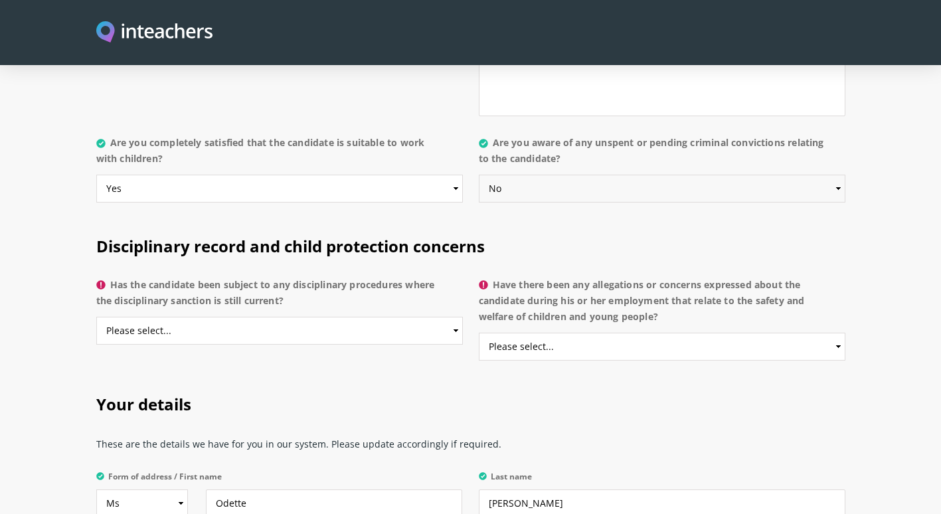
scroll to position [2758, 0]
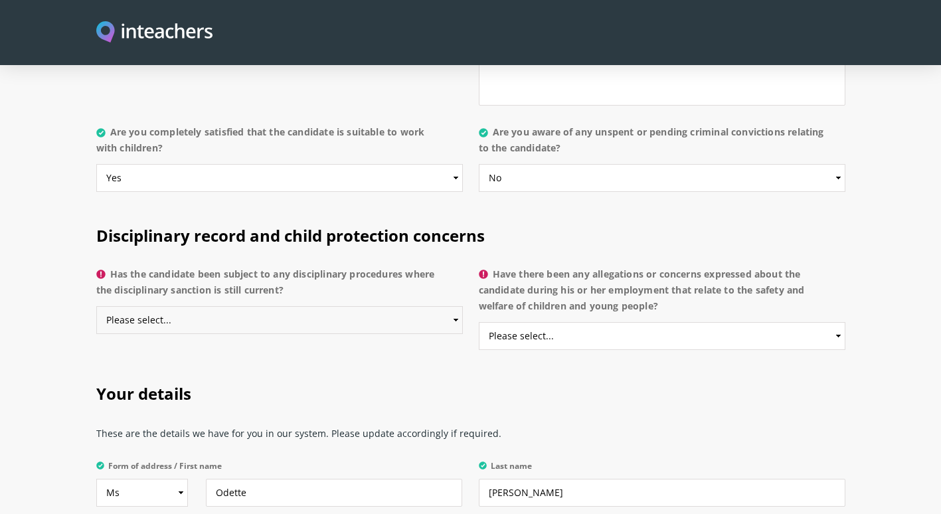
click at [458, 306] on select "Please select... Yes No Do not know" at bounding box center [279, 320] width 367 height 28
select select "No"
click at [96, 306] on select "Please select... Yes No Do not know" at bounding box center [279, 320] width 367 height 28
click at [834, 322] on select "Please select... Yes No Do not know" at bounding box center [662, 336] width 367 height 28
select select "No"
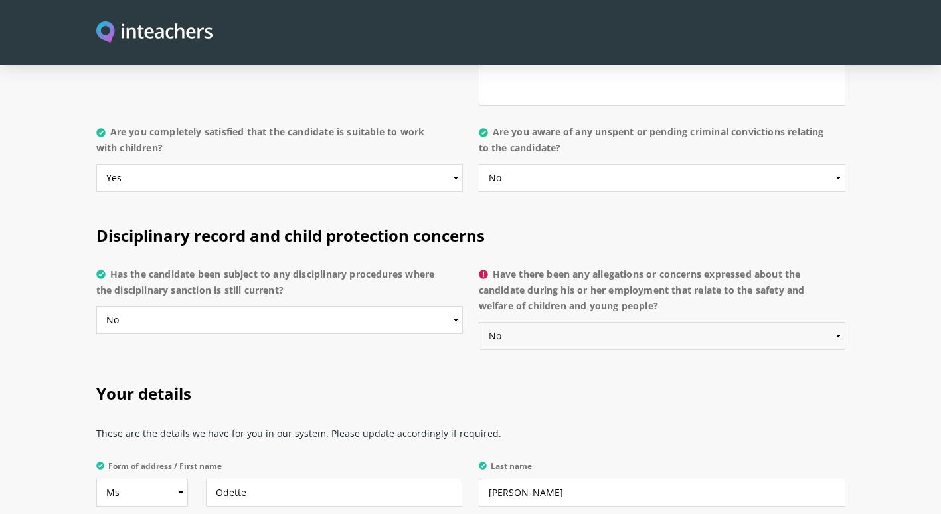
click at [479, 322] on select "Please select... Yes No Do not know" at bounding box center [662, 336] width 367 height 28
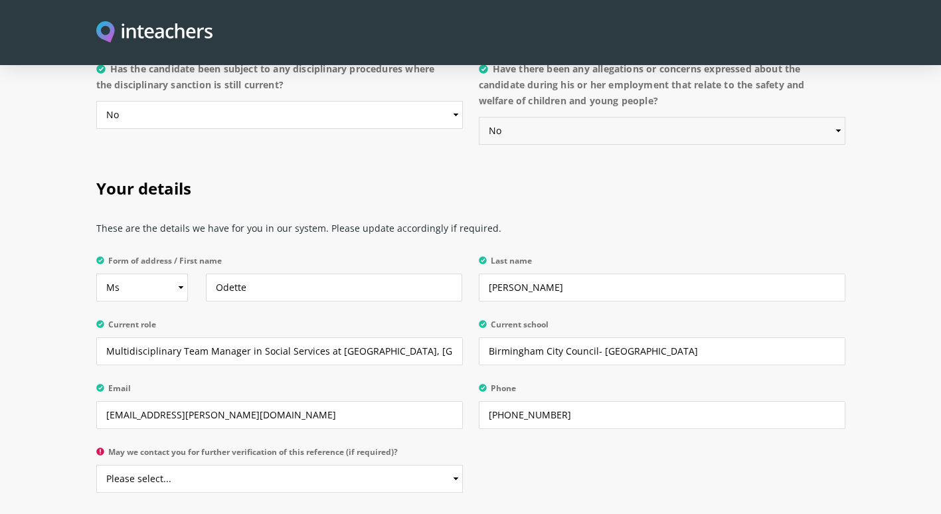
scroll to position [2969, 0]
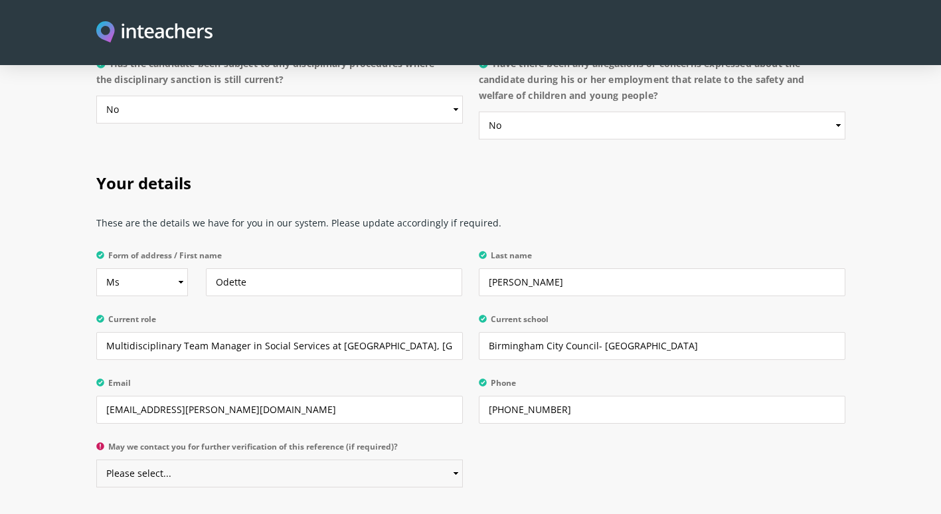
click at [454, 394] on select "Please select... Yes No" at bounding box center [279, 474] width 367 height 28
select select "Yes"
click at [96, 394] on select "Please select... Yes No" at bounding box center [279, 474] width 367 height 28
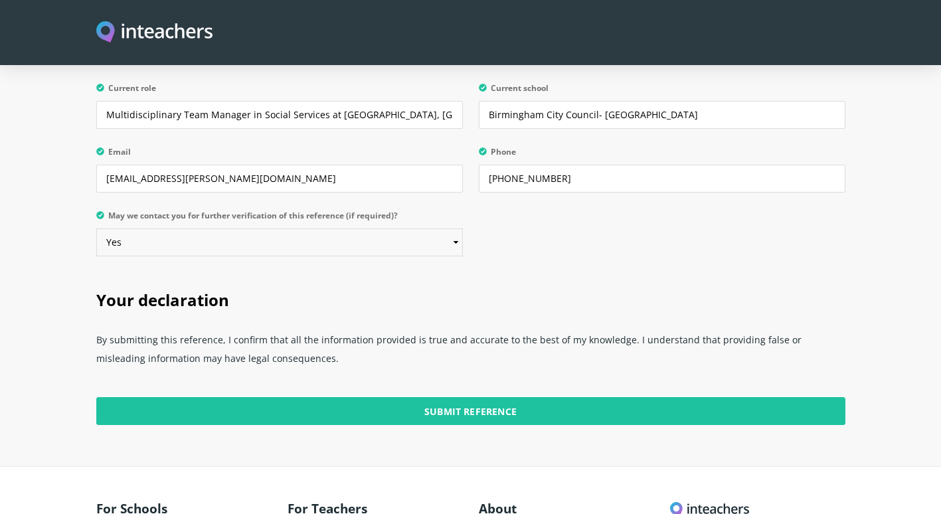
scroll to position [3195, 0]
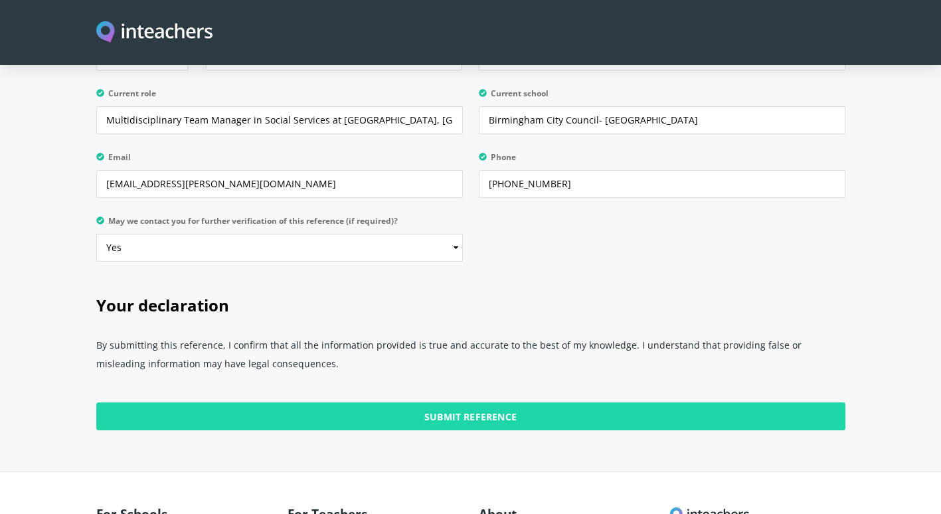
click at [464, 394] on input "Submit Reference" at bounding box center [470, 417] width 749 height 28
